Goal: Task Accomplishment & Management: Manage account settings

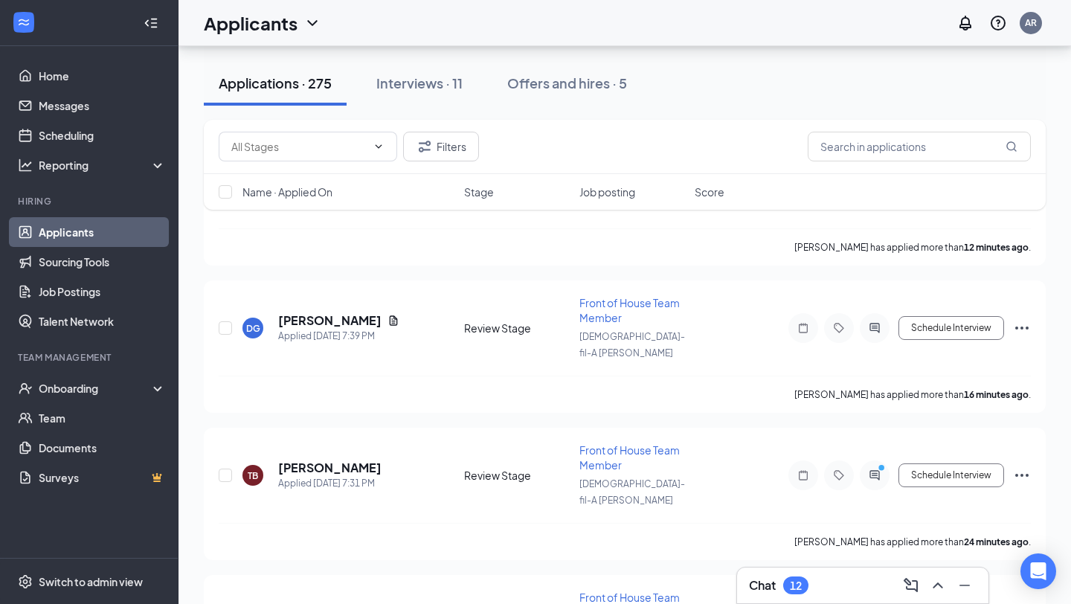
scroll to position [525, 0]
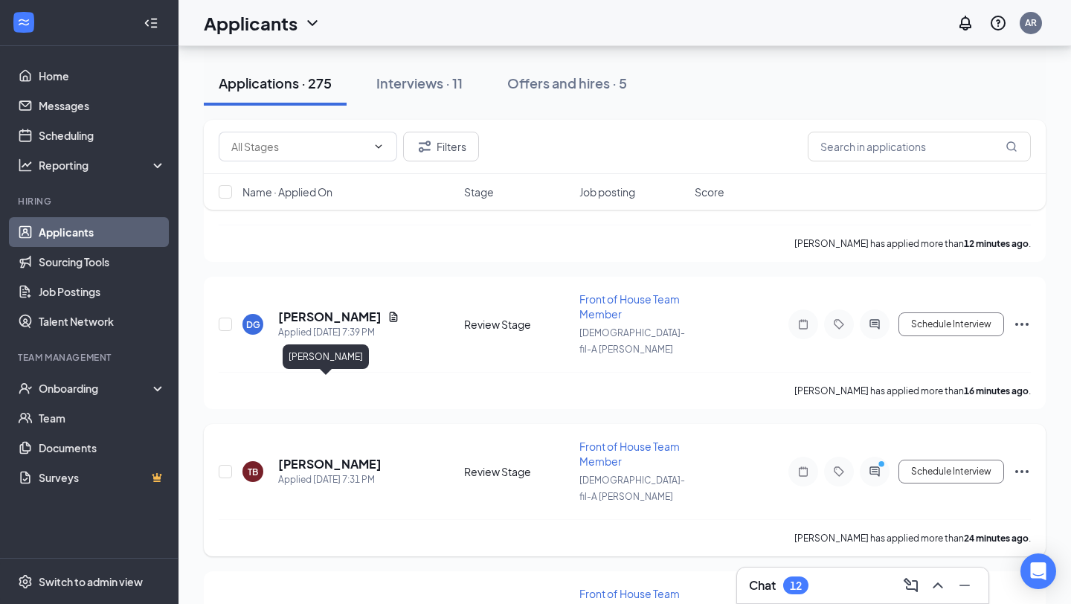
click at [333, 456] on h5 "[PERSON_NAME]" at bounding box center [329, 464] width 103 height 16
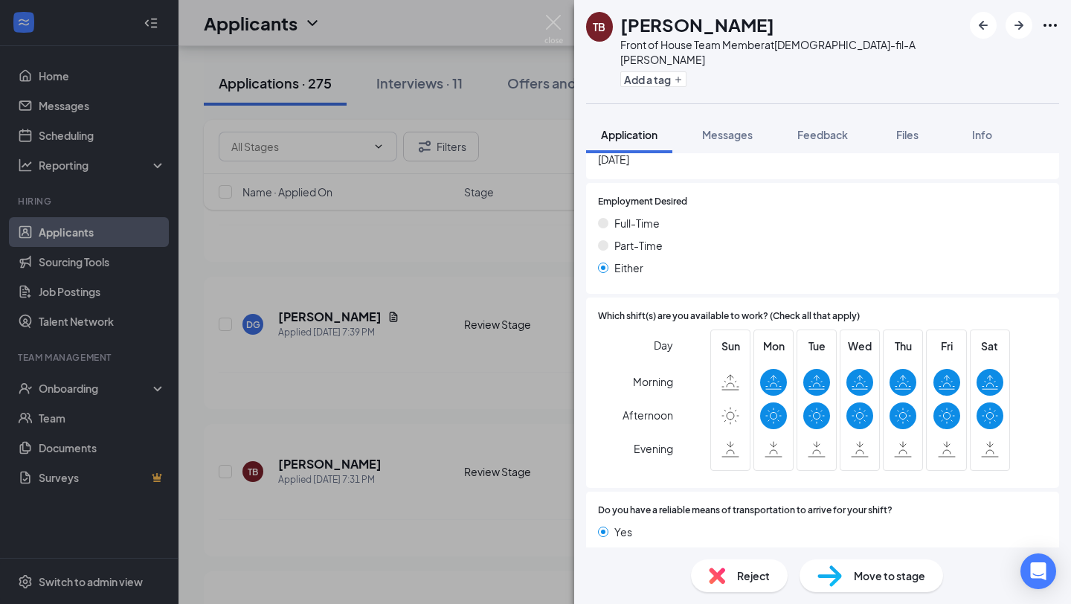
scroll to position [747, 0]
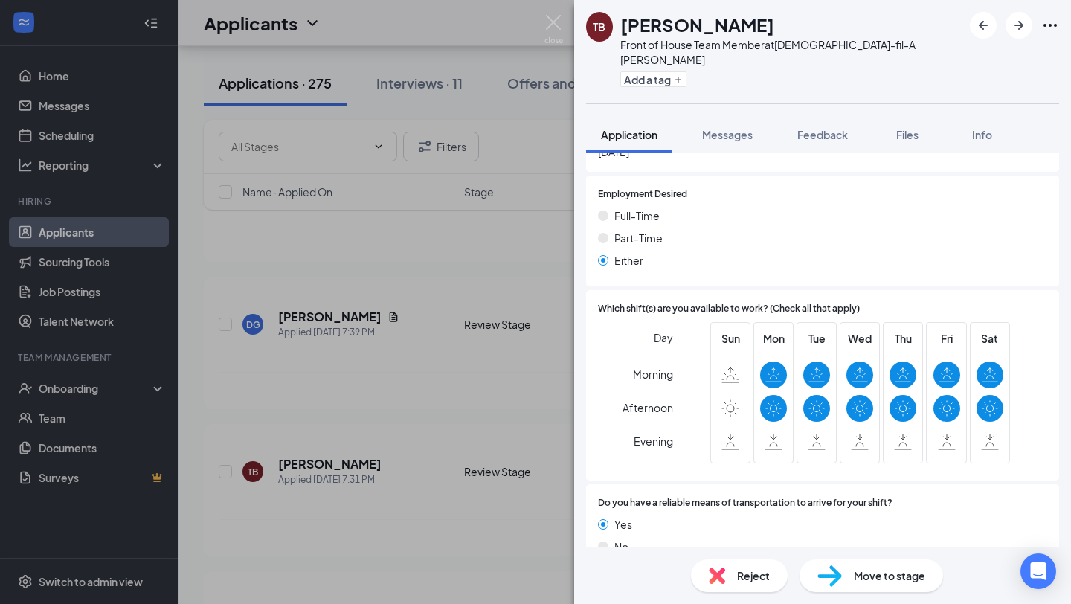
click at [284, 90] on div "TB [PERSON_NAME] Front of House Team Member at [DEMOGRAPHIC_DATA]-fil-A [PERSON…" at bounding box center [535, 302] width 1071 height 604
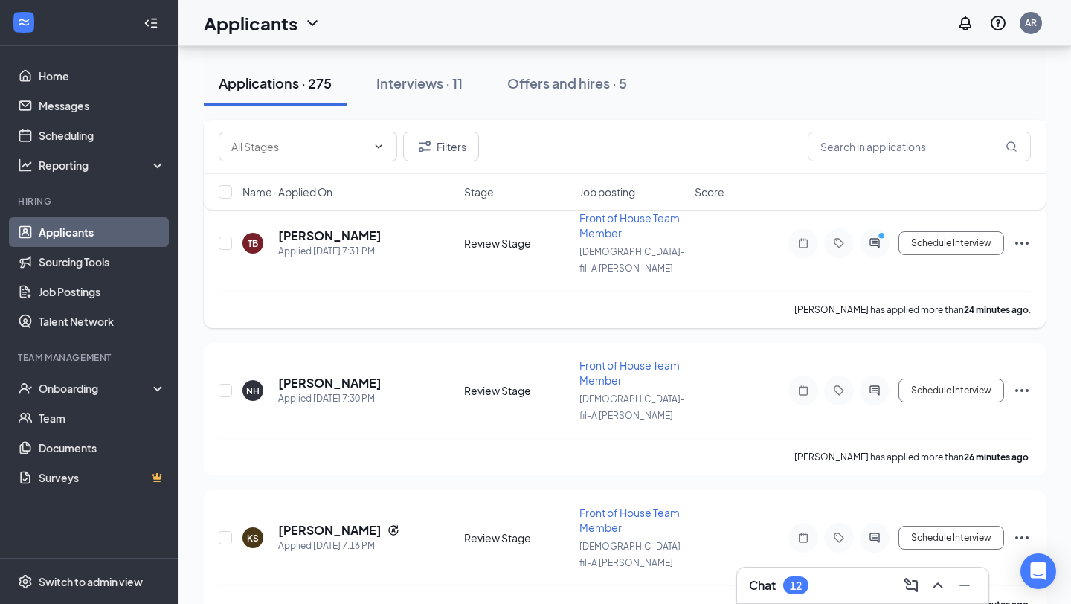
scroll to position [756, 0]
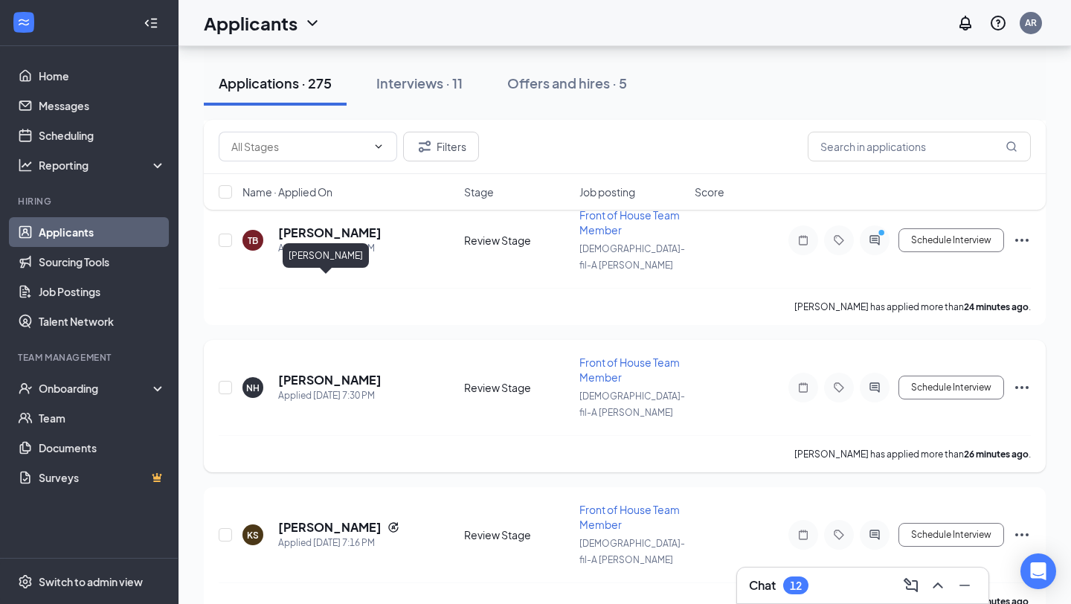
click at [303, 372] on h5 "[PERSON_NAME]" at bounding box center [329, 380] width 103 height 16
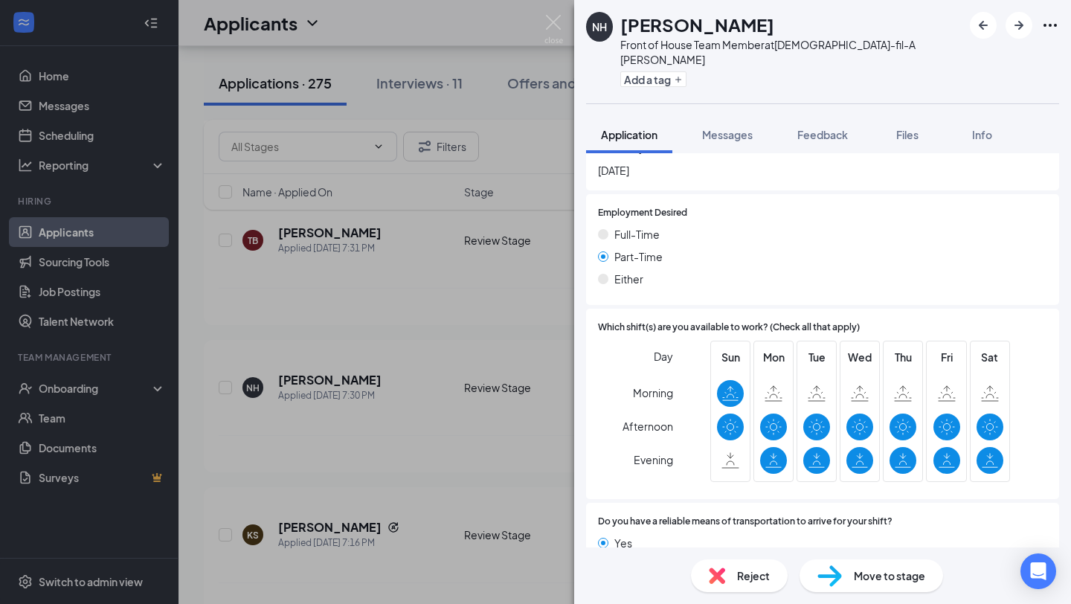
scroll to position [714, 0]
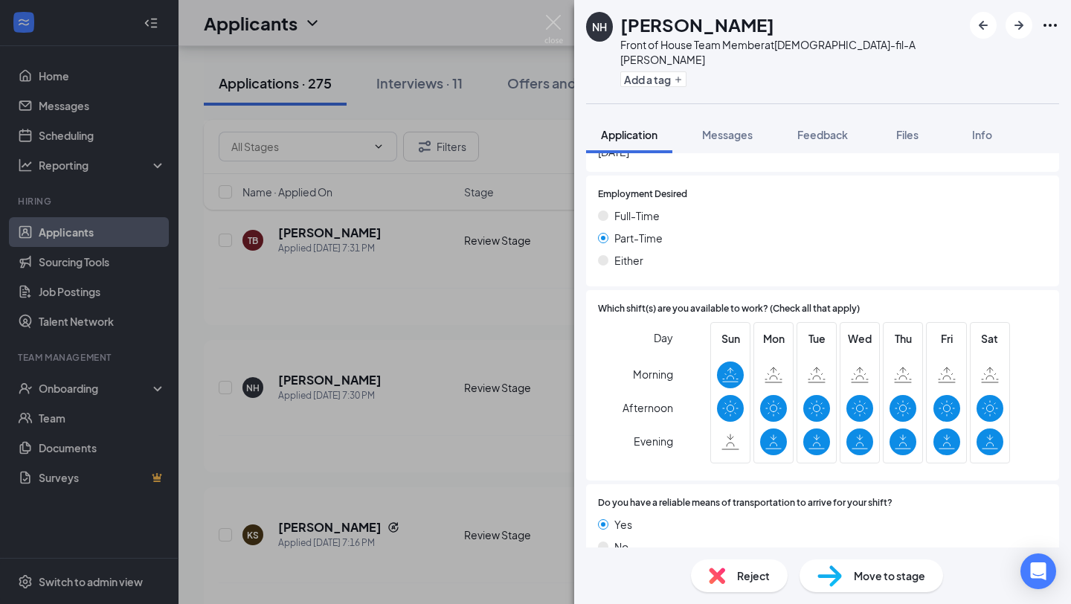
click at [418, 410] on div "NH [PERSON_NAME] Front of House Team Member at [DEMOGRAPHIC_DATA]-fil-A [PERSON…" at bounding box center [535, 302] width 1071 height 604
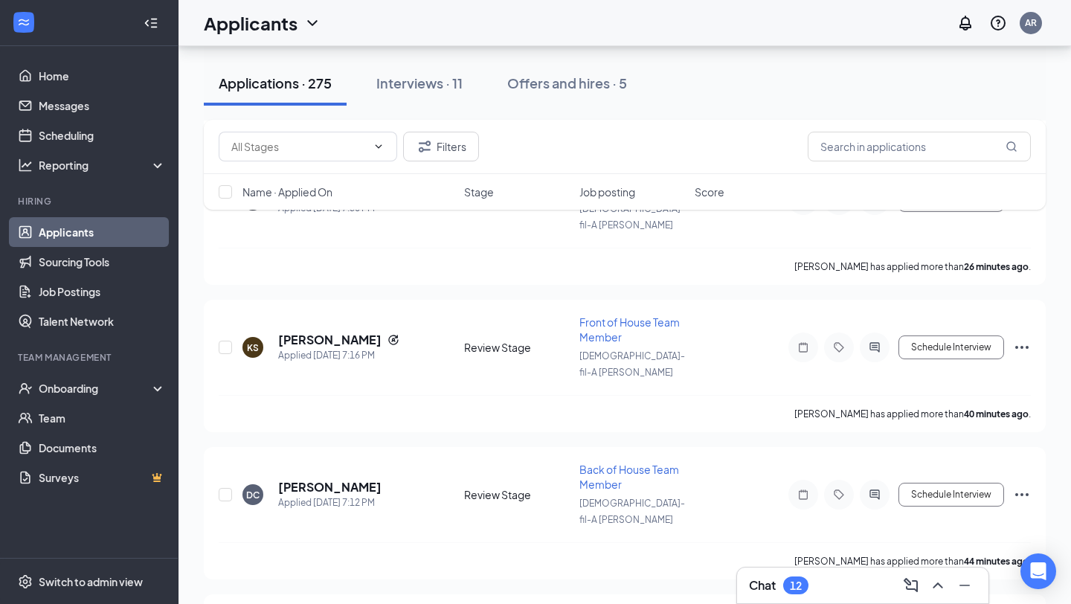
scroll to position [945, 0]
click at [366, 478] on h5 "[PERSON_NAME]" at bounding box center [329, 486] width 103 height 16
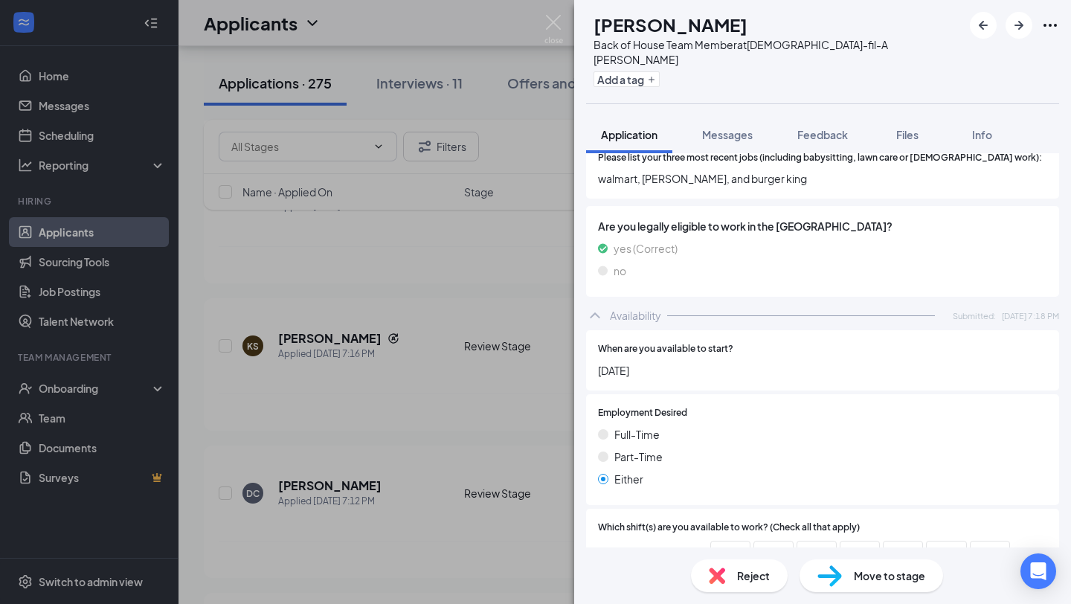
scroll to position [501, 0]
